Goal: Check status: Check status

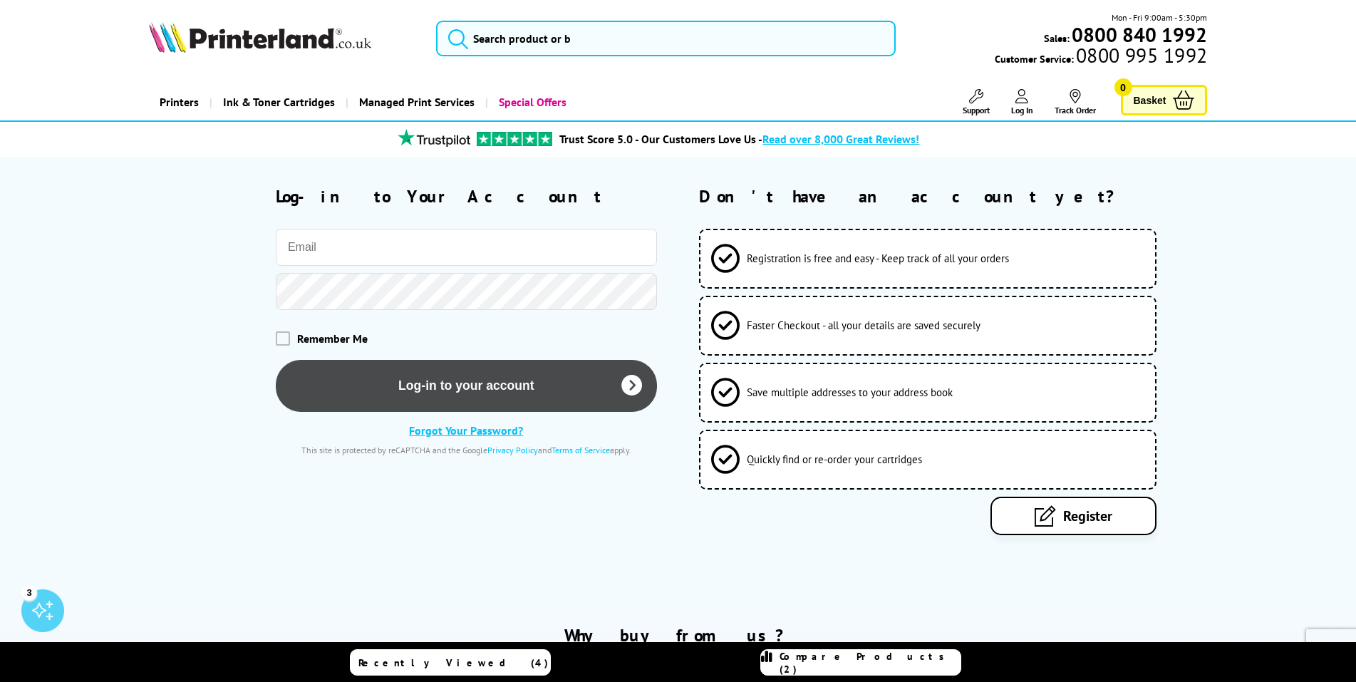
type input "[EMAIL_ADDRESS][DOMAIN_NAME]"
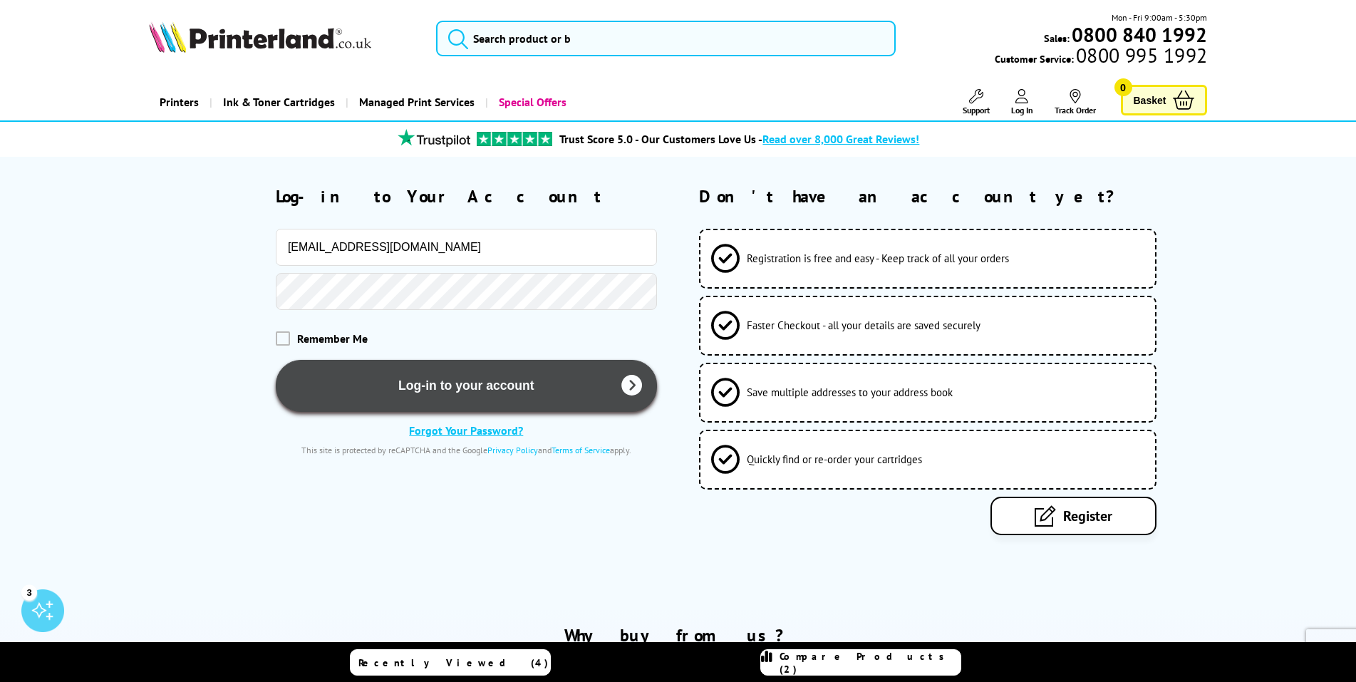
click at [434, 368] on button "Log-in to your account" at bounding box center [466, 386] width 381 height 52
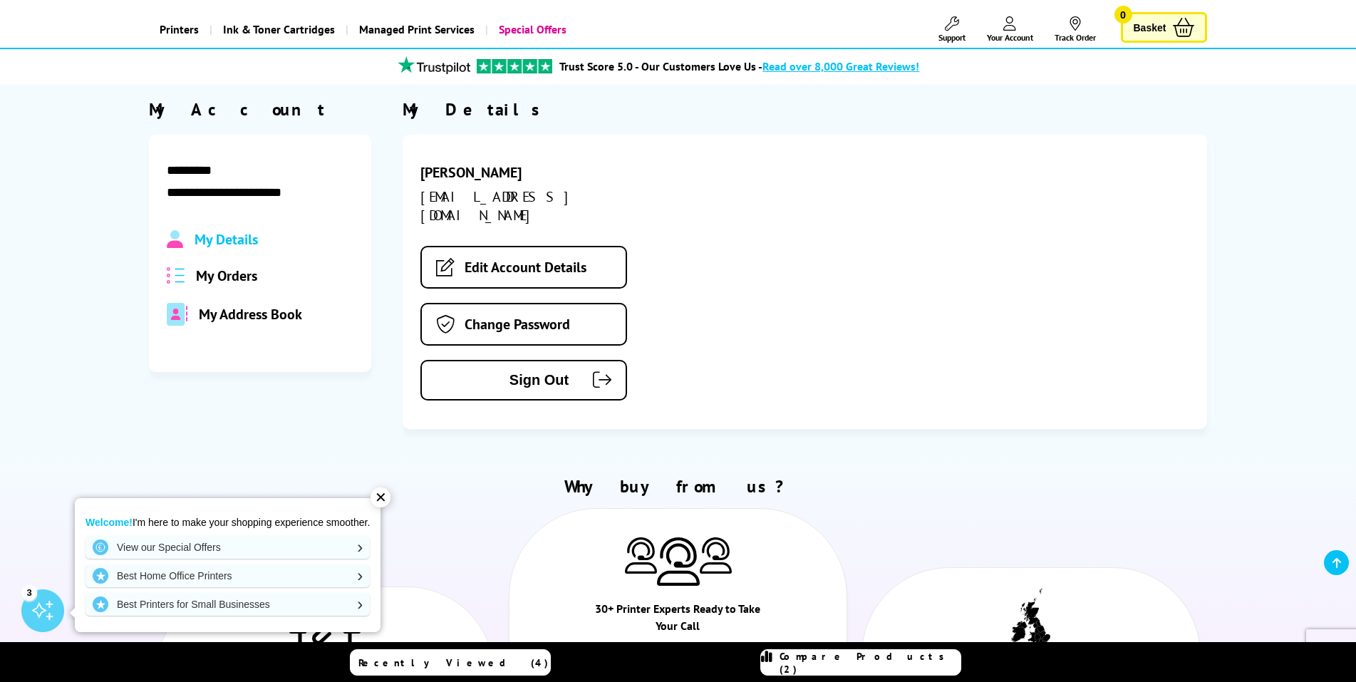
scroll to position [142, 0]
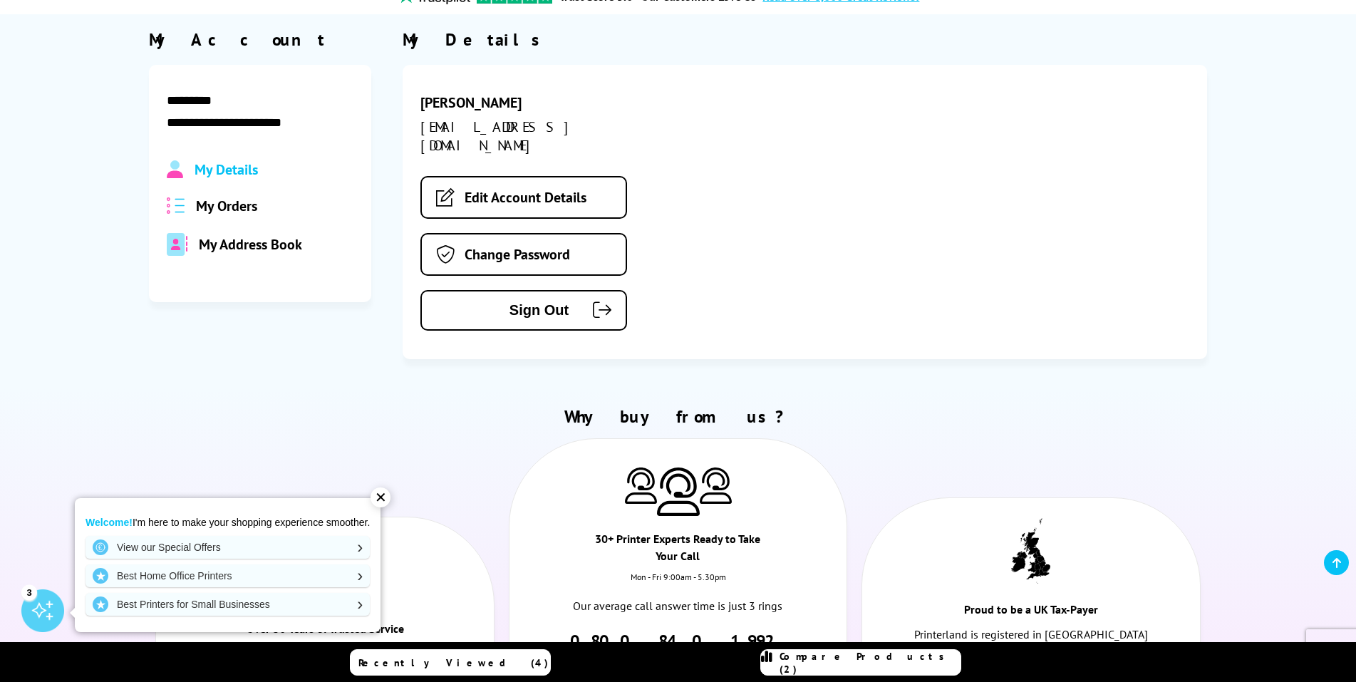
click at [245, 207] on span "My Orders" at bounding box center [226, 206] width 61 height 19
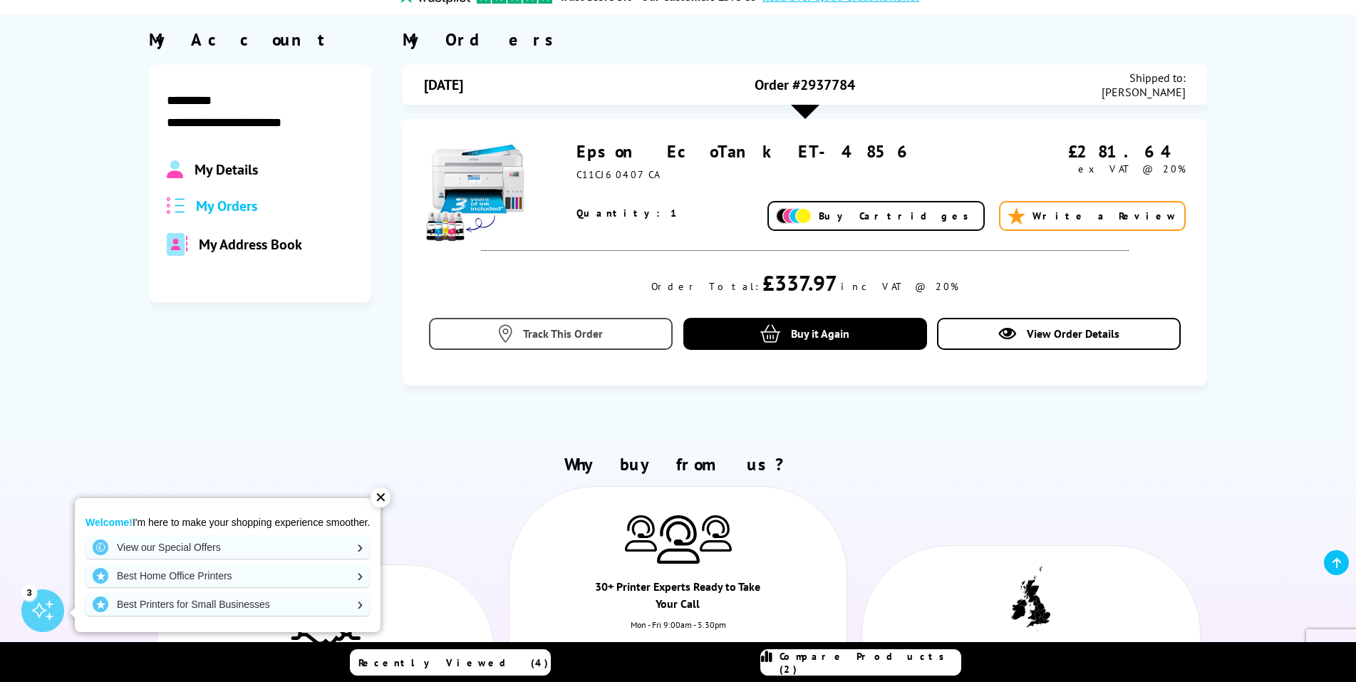
click at [586, 332] on span "Track This Order" at bounding box center [563, 333] width 80 height 14
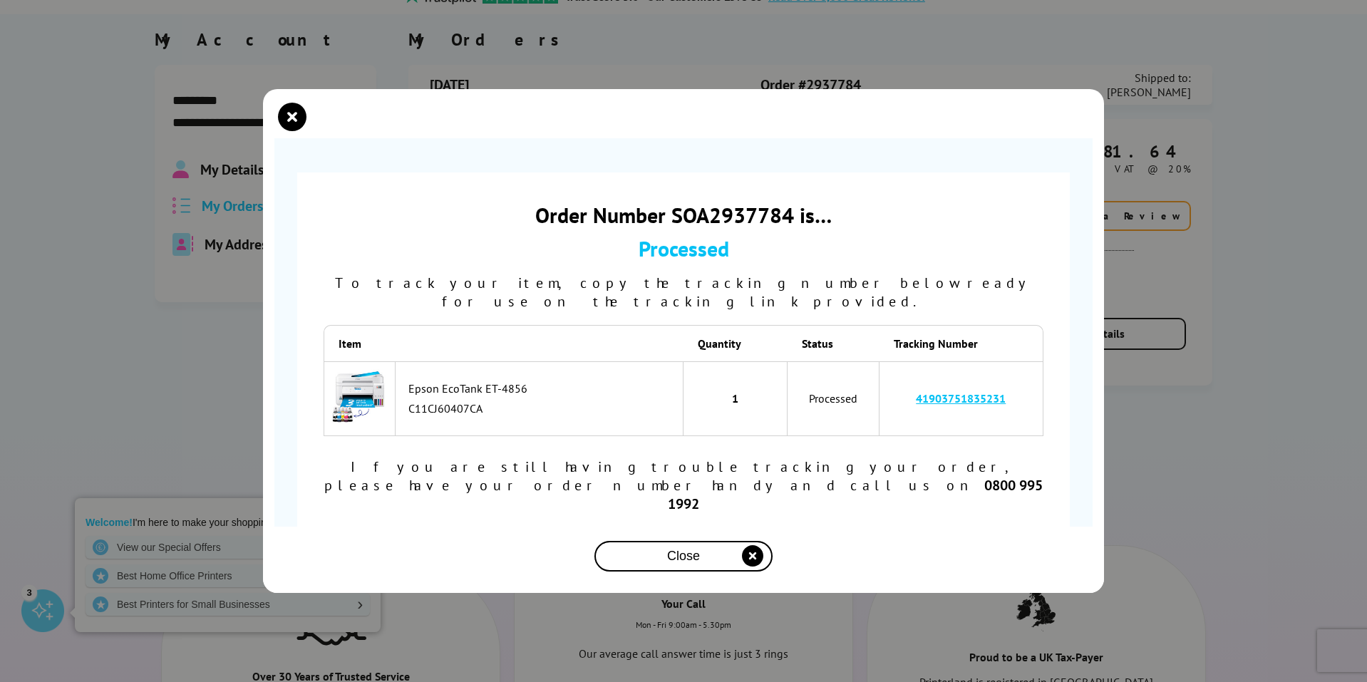
click at [936, 405] on link "41903751835231" at bounding box center [961, 398] width 90 height 14
drag, startPoint x: 287, startPoint y: 144, endPoint x: 279, endPoint y: 147, distance: 8.3
click at [285, 131] on icon "close modal" at bounding box center [292, 117] width 28 height 28
